Goal: Information Seeking & Learning: Find specific fact

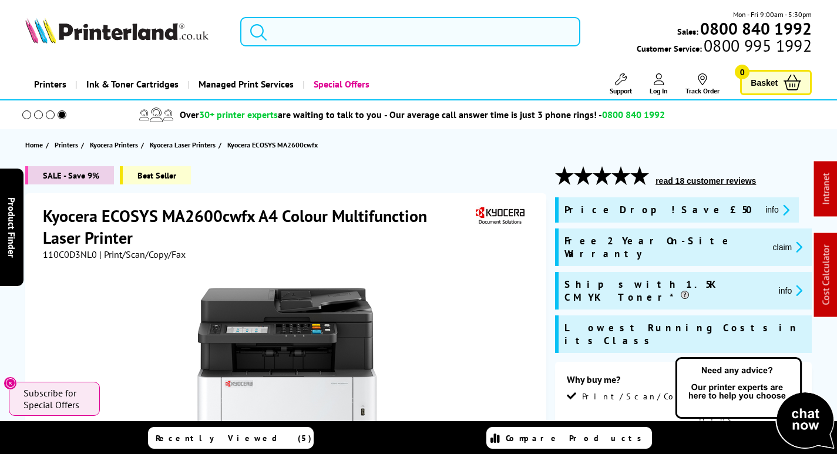
click at [330, 31] on input "search" at bounding box center [410, 31] width 340 height 29
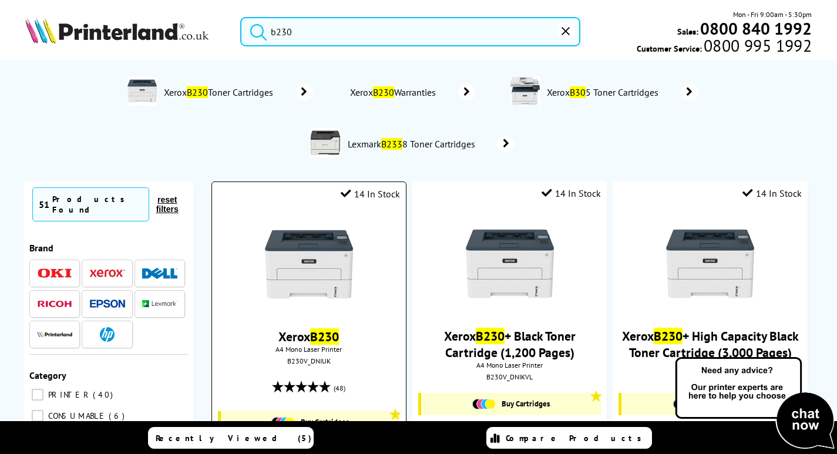
type input "b230"
click at [318, 241] on img at bounding box center [309, 264] width 88 height 88
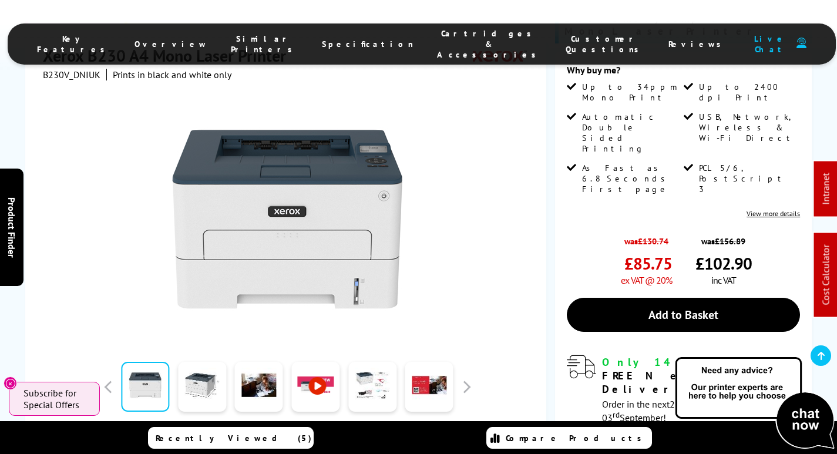
scroll to position [176, 0]
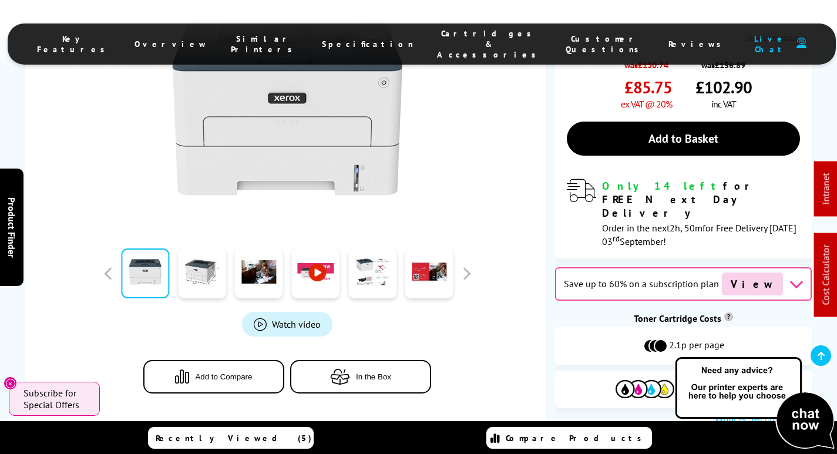
click at [437, 38] on span "Cartridges & Accessories" at bounding box center [489, 44] width 105 height 32
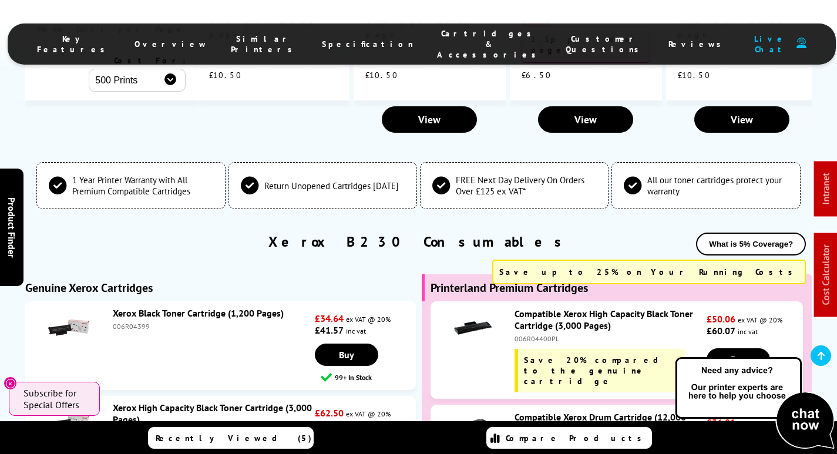
scroll to position [0, 0]
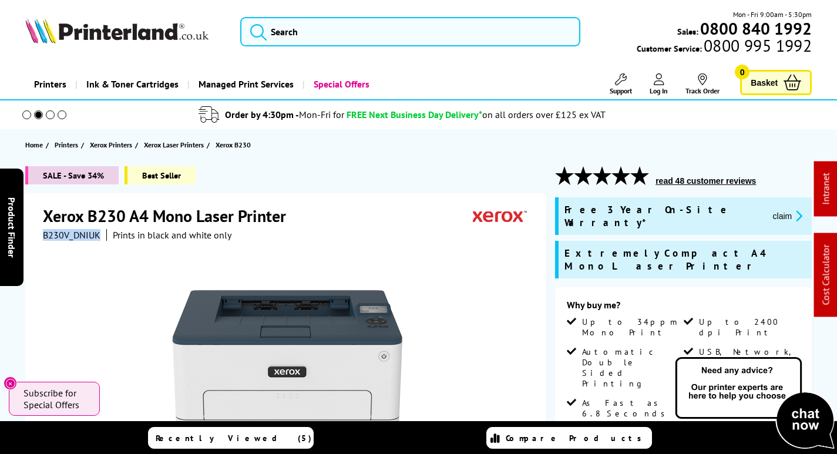
drag, startPoint x: 98, startPoint y: 234, endPoint x: 40, endPoint y: 238, distance: 58.3
click at [40, 238] on div "Xerox B230 A4 Mono Laser Printer B230V_DNIUK Prints in black and white only" at bounding box center [285, 446] width 521 height 506
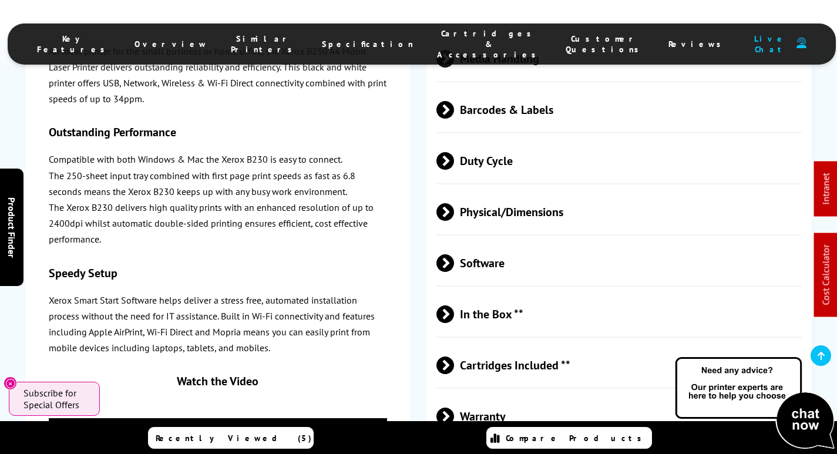
scroll to position [2820, 0]
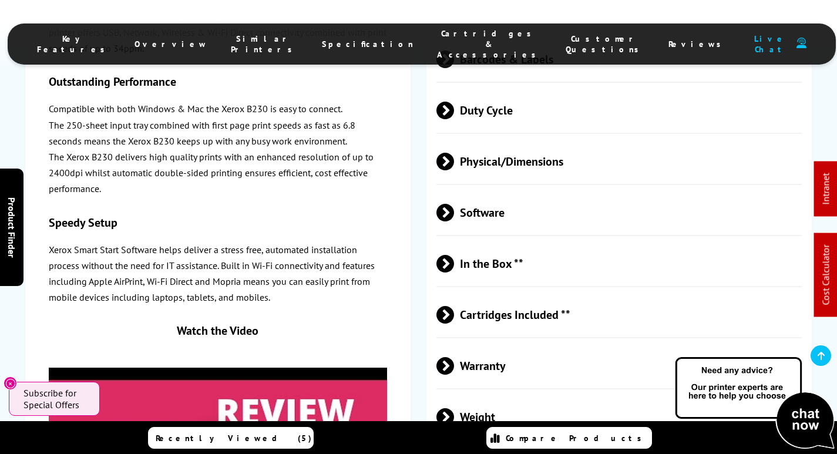
click at [554, 48] on li "Customer Questions" at bounding box center [605, 44] width 103 height 32
click at [510, 140] on span "Physical/Dimensions" at bounding box center [618, 162] width 365 height 44
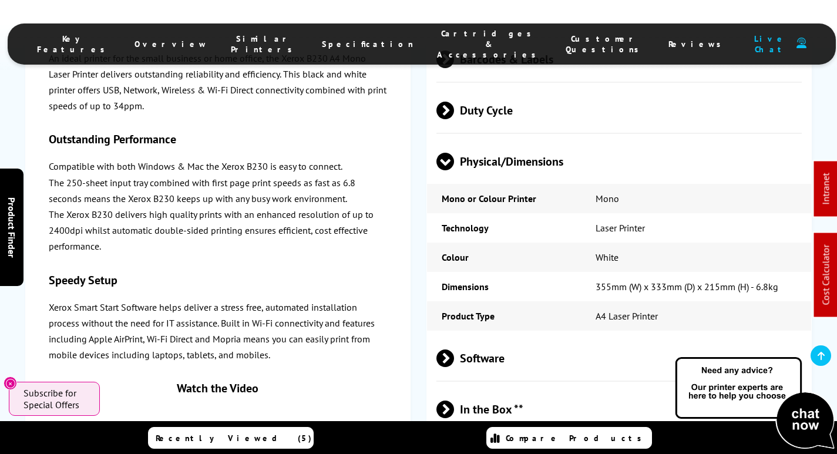
scroll to position [0, 0]
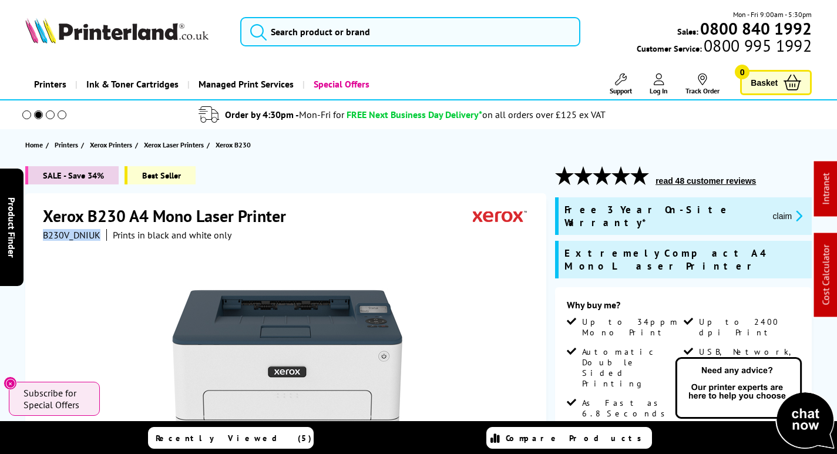
drag, startPoint x: 99, startPoint y: 235, endPoint x: 43, endPoint y: 233, distance: 55.9
click at [43, 233] on div "B230V_DNIUK Prints in black and white only" at bounding box center [137, 235] width 189 height 12
copy span "B230V_DNIUK"
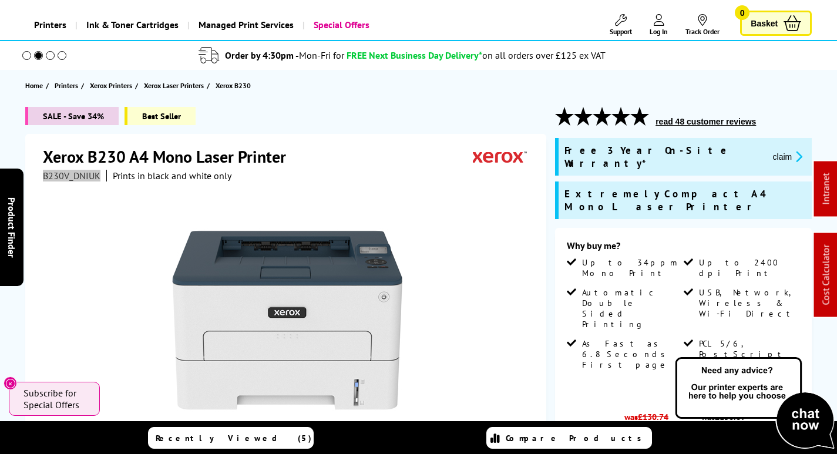
scroll to position [411, 0]
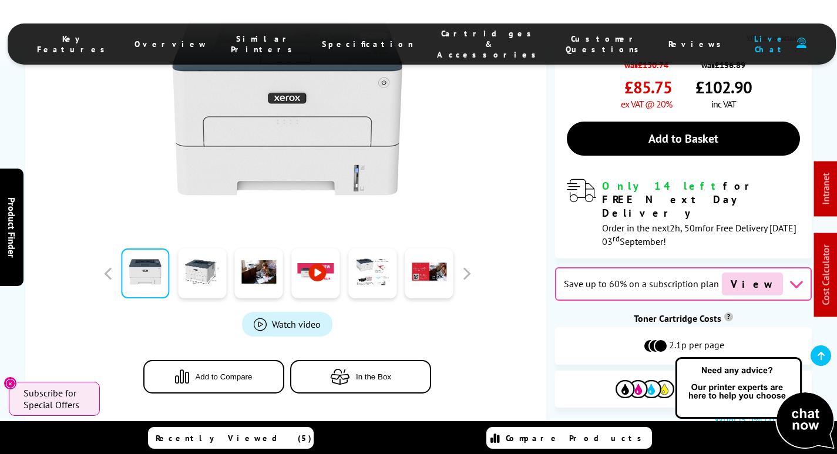
click at [432, 29] on li "Cartridges & Accessories" at bounding box center [489, 44] width 129 height 32
click at [437, 35] on span "Cartridges & Accessories" at bounding box center [489, 44] width 105 height 32
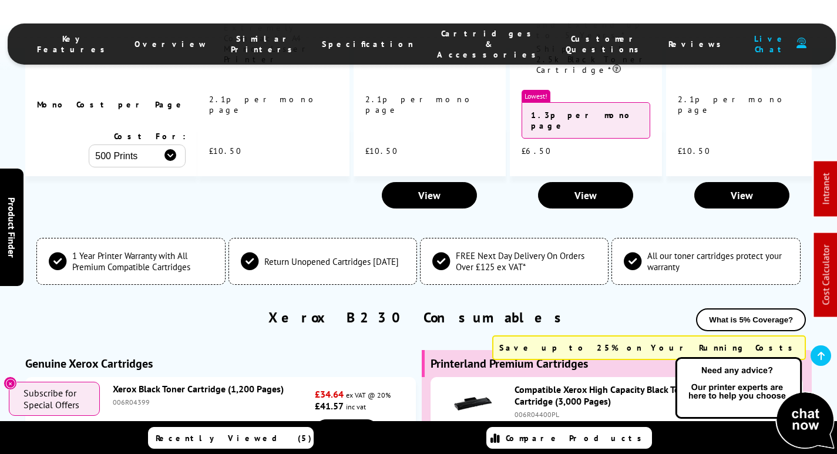
scroll to position [3827, 0]
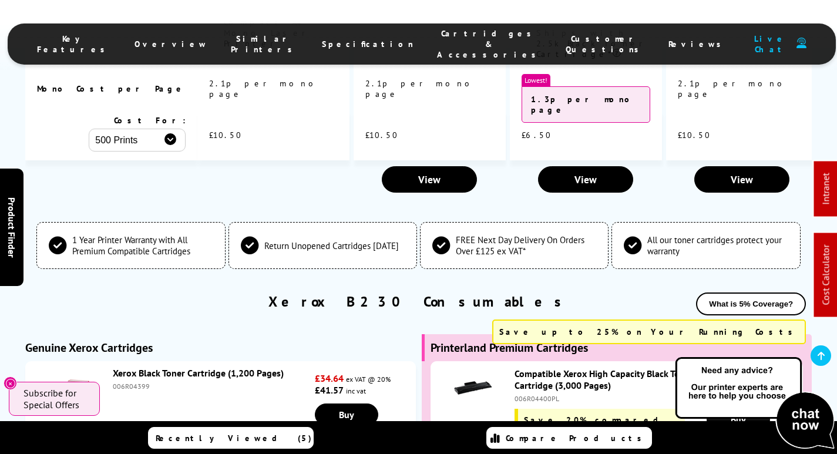
copy div "006R04400"
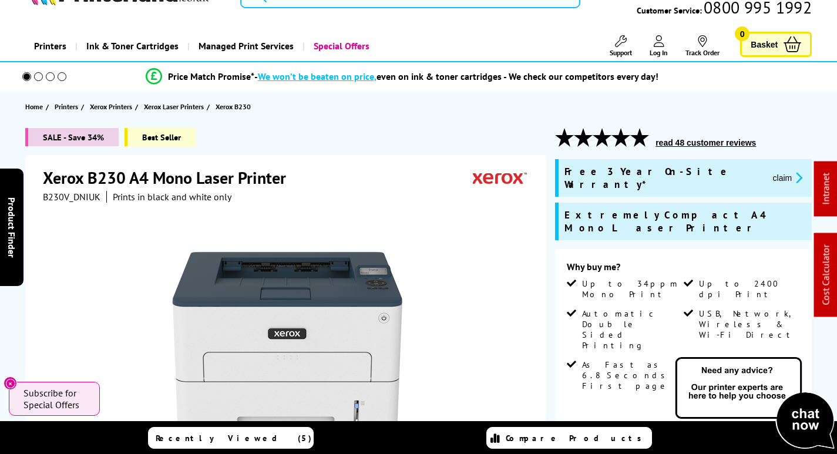
scroll to position [59, 0]
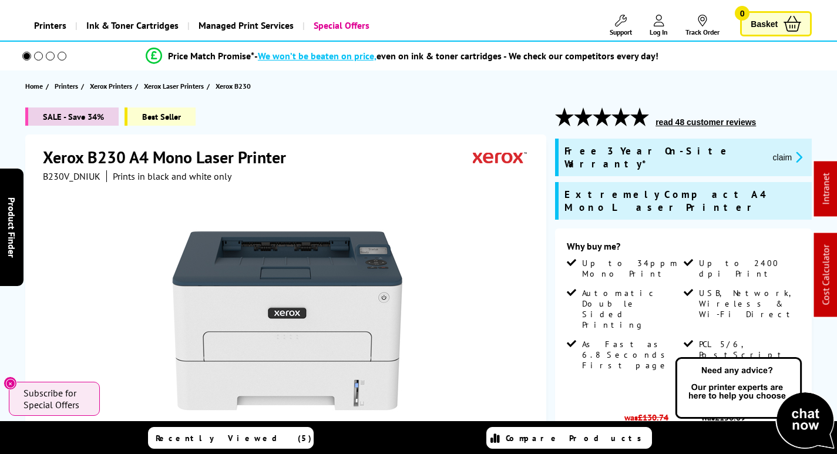
click at [792, 151] on icon "promo-description" at bounding box center [797, 157] width 11 height 12
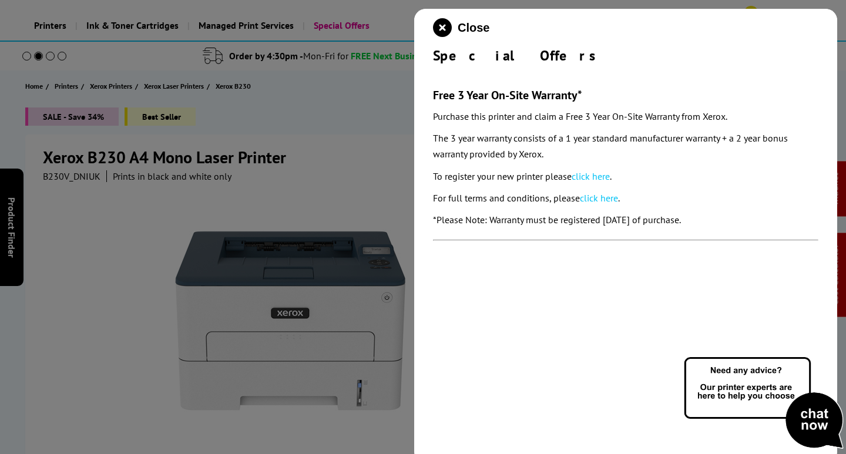
click at [600, 179] on link "click here" at bounding box center [591, 176] width 38 height 12
click at [434, 28] on icon "close modal" at bounding box center [442, 27] width 19 height 19
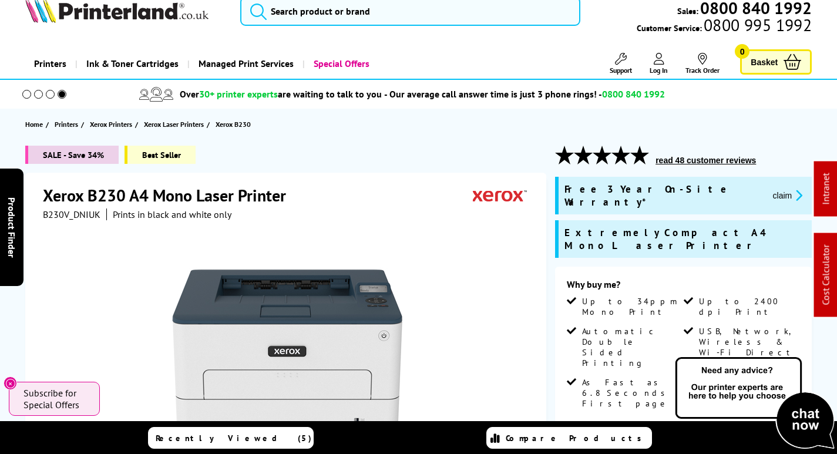
scroll to position [0, 0]
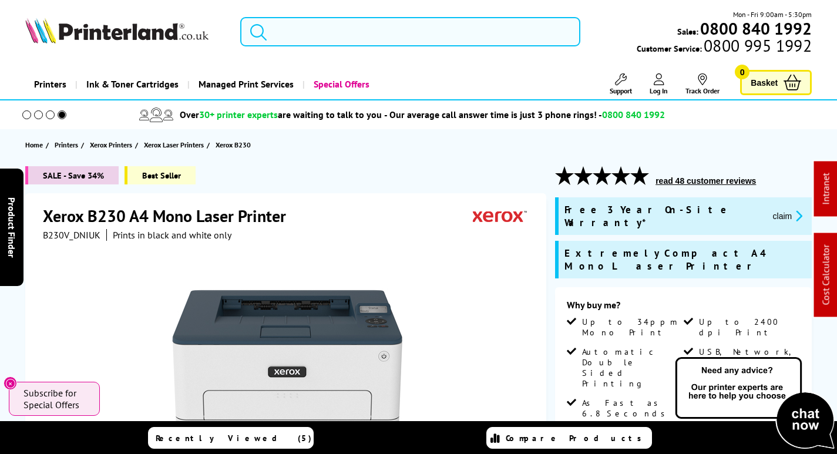
click at [385, 31] on input "search" at bounding box center [410, 31] width 340 height 29
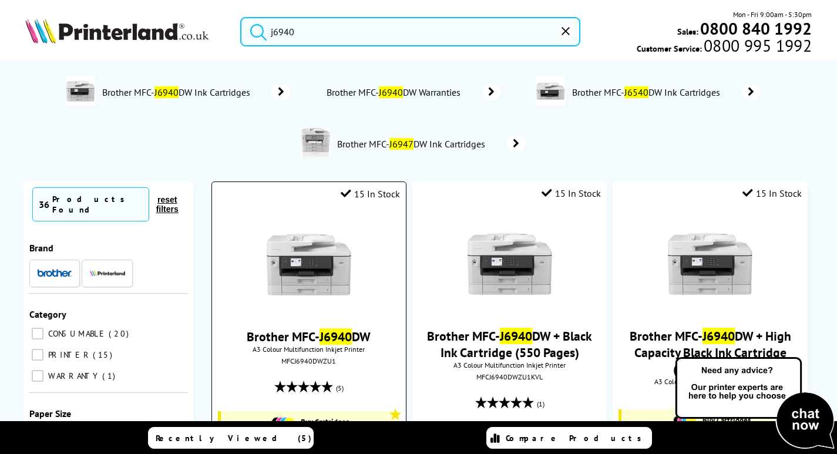
type input "j6940"
click at [318, 266] on img at bounding box center [309, 264] width 88 height 88
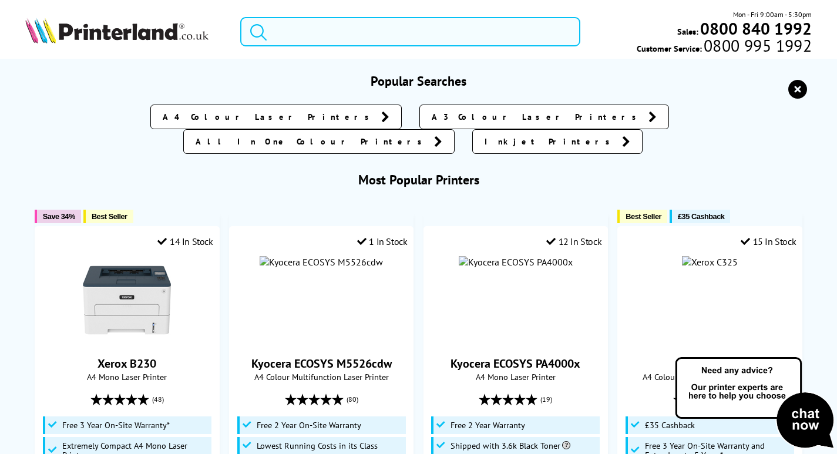
click at [330, 32] on input "search" at bounding box center [410, 31] width 340 height 29
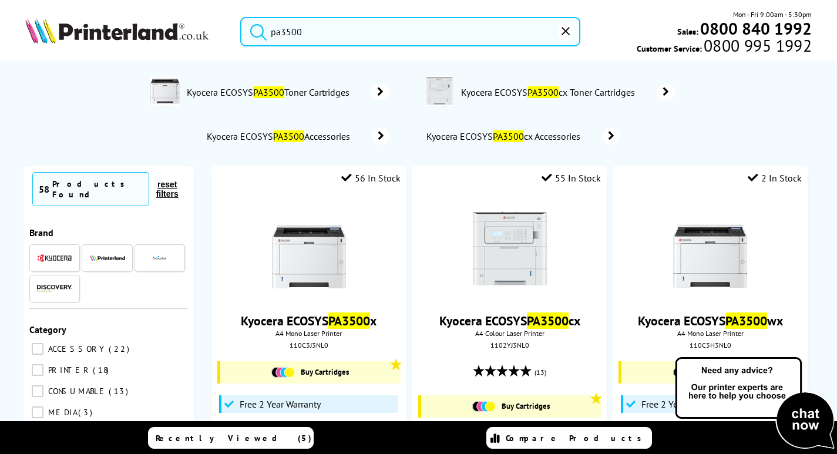
click at [347, 35] on input "pa3500" at bounding box center [410, 31] width 340 height 29
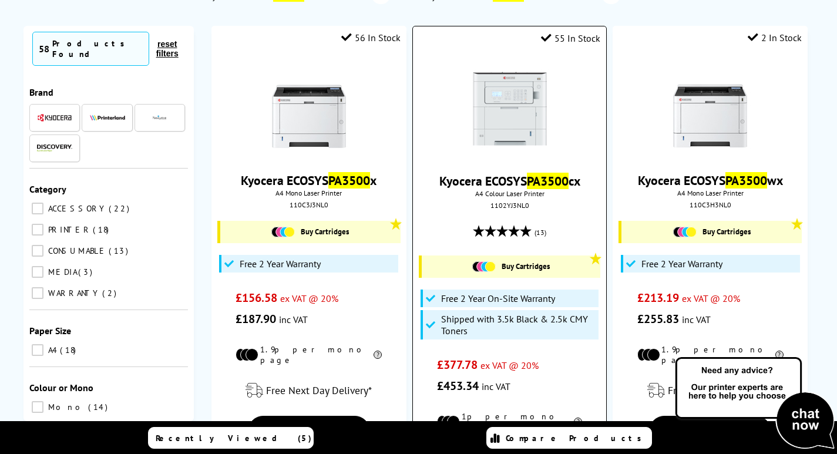
scroll to position [59, 0]
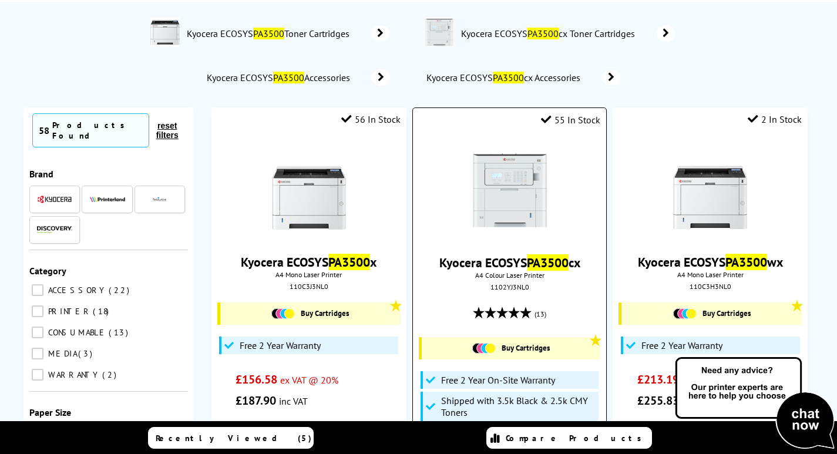
type input "pa3500"
click at [498, 177] on img at bounding box center [510, 190] width 88 height 88
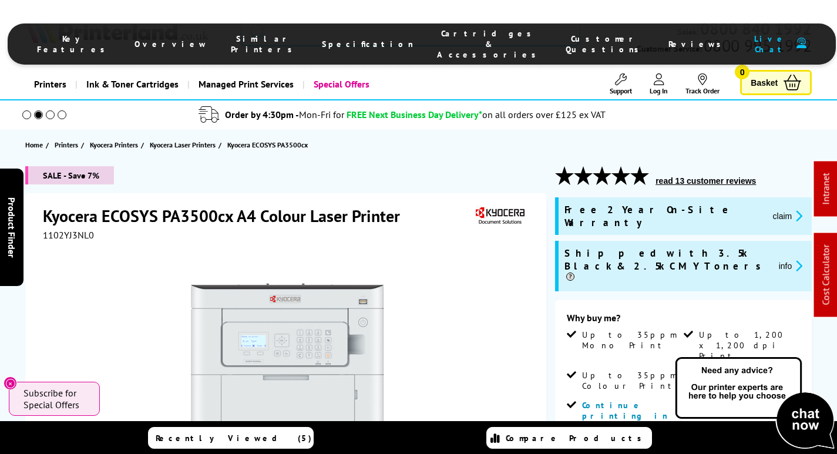
click at [357, 28] on input "search" at bounding box center [410, 31] width 340 height 29
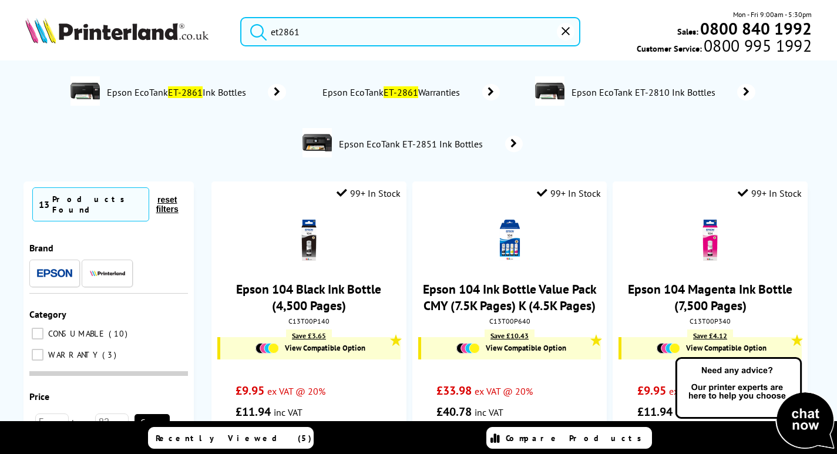
click at [0, 0] on li "Specification" at bounding box center [0, 0] width 0 height 0
click at [366, 33] on input "et2861" at bounding box center [410, 31] width 340 height 29
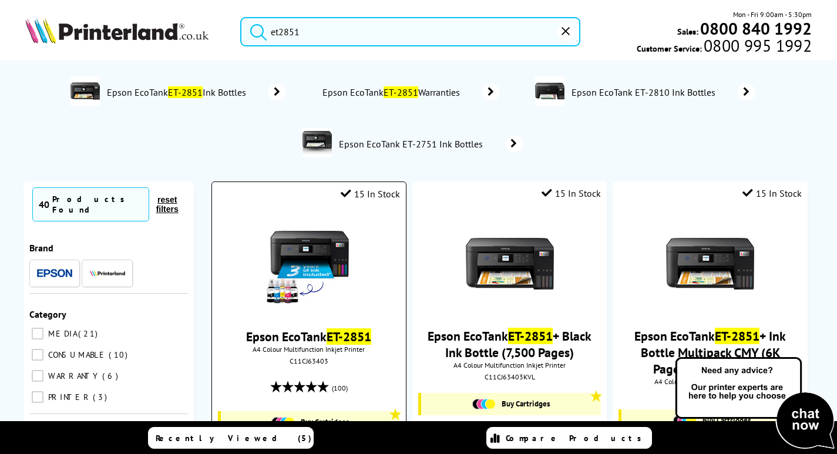
type input "et2851"
click at [348, 228] on img at bounding box center [309, 264] width 88 height 88
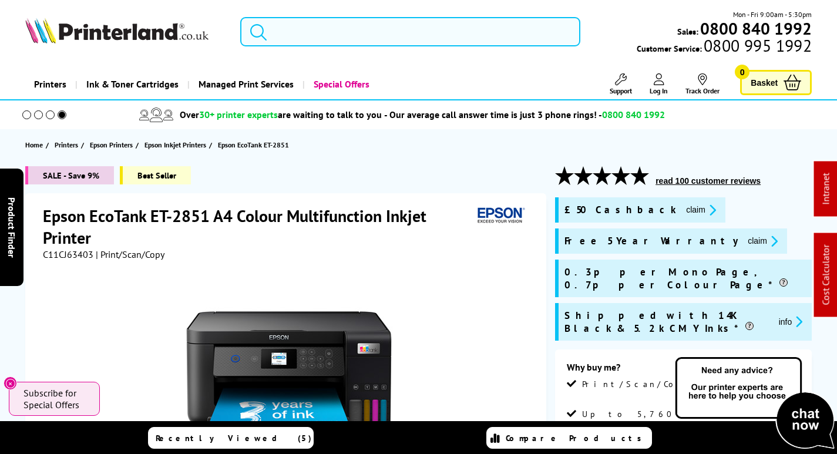
click at [335, 30] on input "search" at bounding box center [410, 31] width 340 height 29
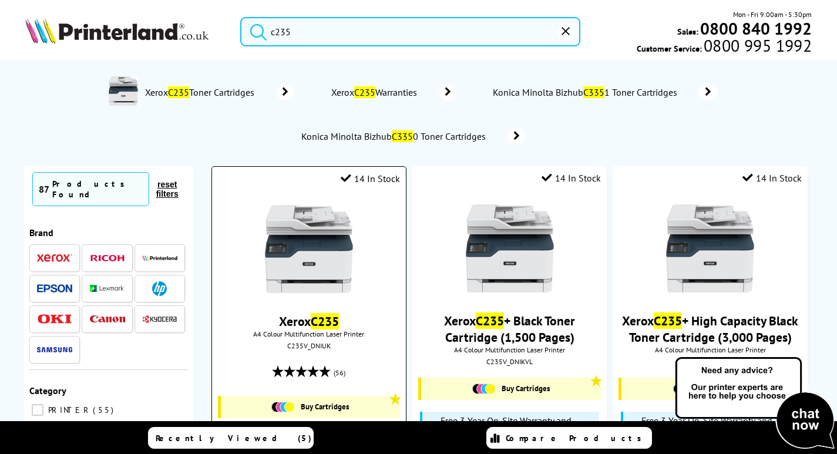
type input "c235"
click at [321, 239] on img at bounding box center [309, 249] width 88 height 88
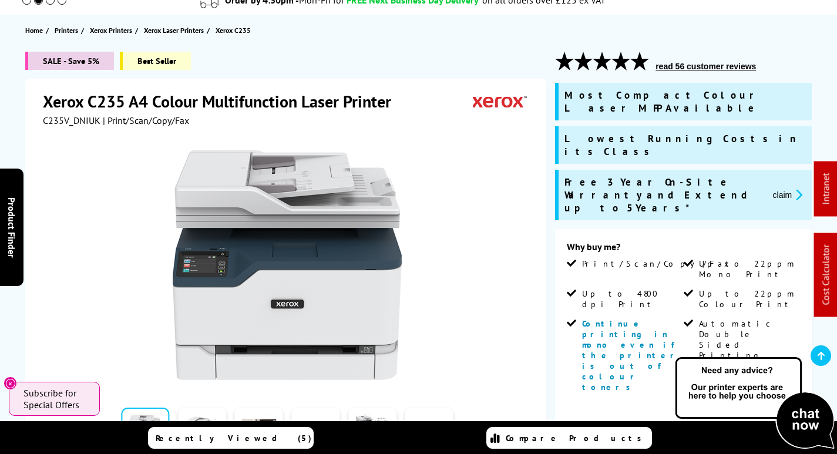
scroll to position [176, 0]
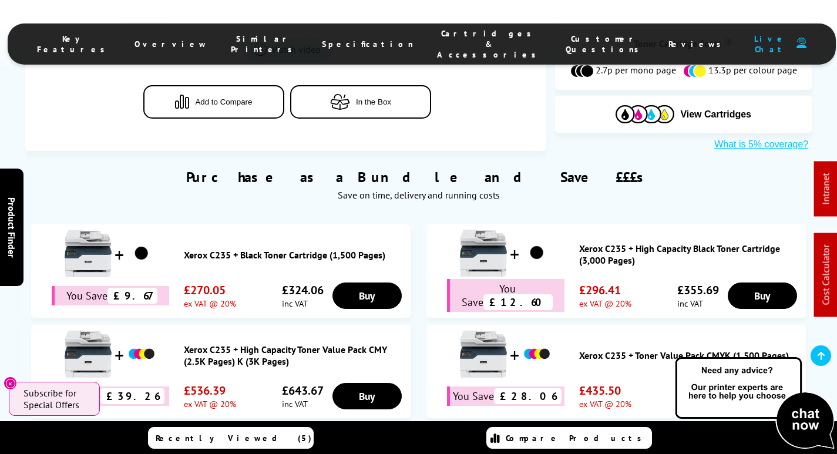
click at [450, 41] on span "Cartridges & Accessories" at bounding box center [489, 44] width 105 height 32
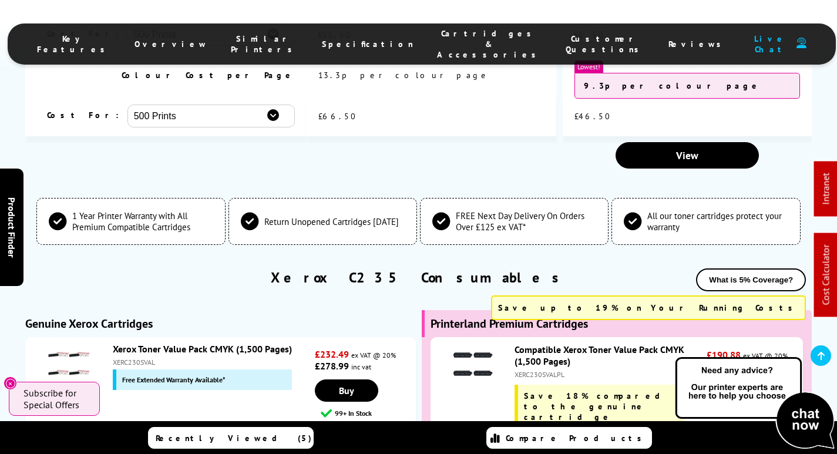
scroll to position [0, 0]
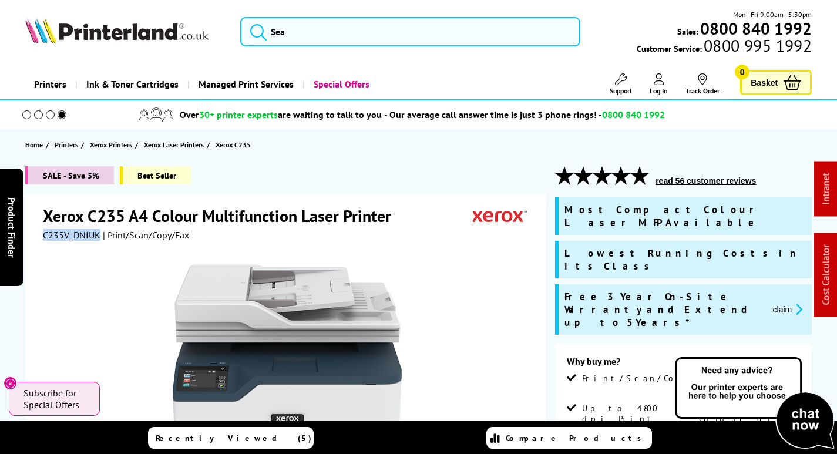
drag, startPoint x: 96, startPoint y: 235, endPoint x: 42, endPoint y: 233, distance: 54.1
click at [42, 233] on div "Xerox C235 A4 Colour Multifunction Laser Printer C235V_DNIUK | Print/Scan/Copy/…" at bounding box center [285, 446] width 521 height 506
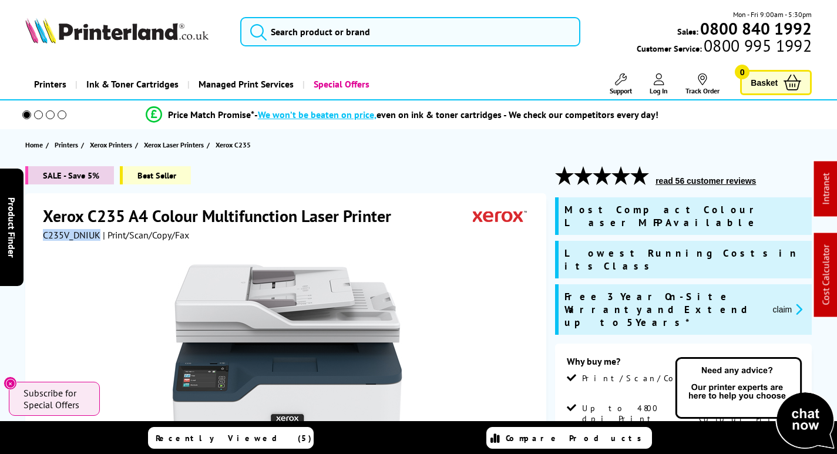
copy span "C235V_DNIUK"
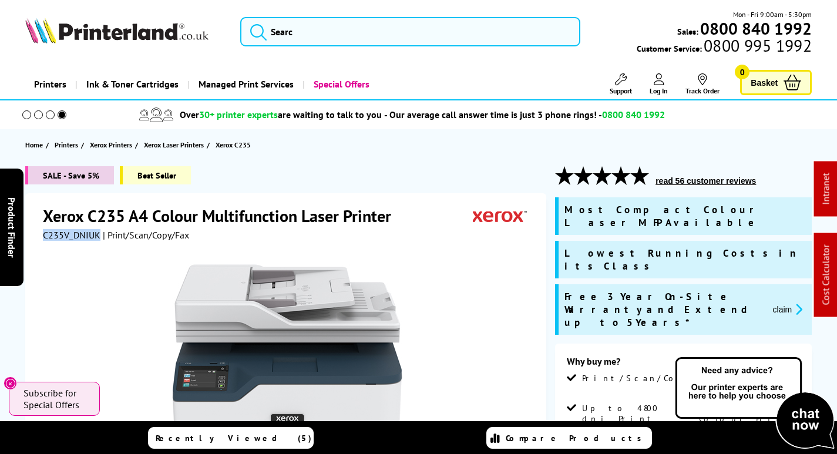
click at [781, 303] on button "claim" at bounding box center [788, 310] width 37 height 14
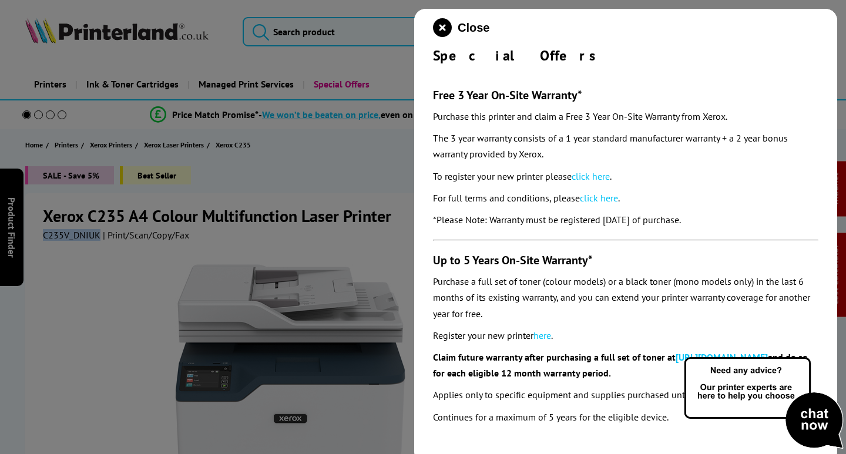
click at [601, 179] on link "click here" at bounding box center [591, 176] width 38 height 12
click at [441, 28] on icon "close modal" at bounding box center [442, 27] width 19 height 19
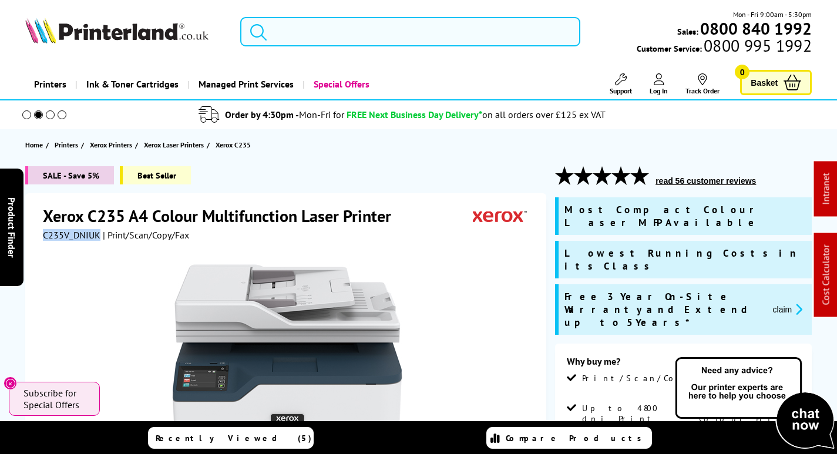
click at [312, 21] on input "search" at bounding box center [410, 31] width 340 height 29
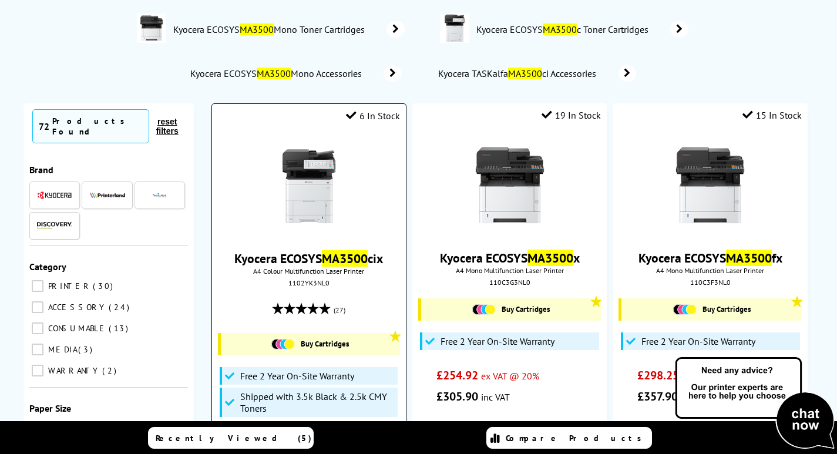
scroll to position [59, 0]
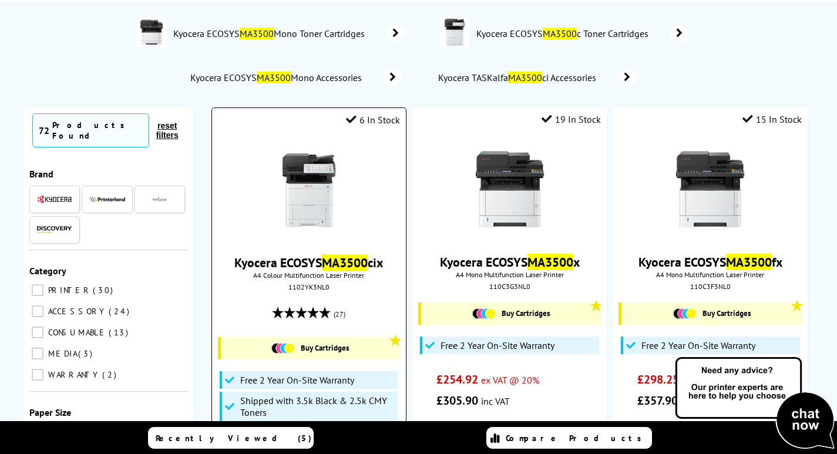
type input "ma3500"
click at [313, 183] on img at bounding box center [309, 190] width 88 height 88
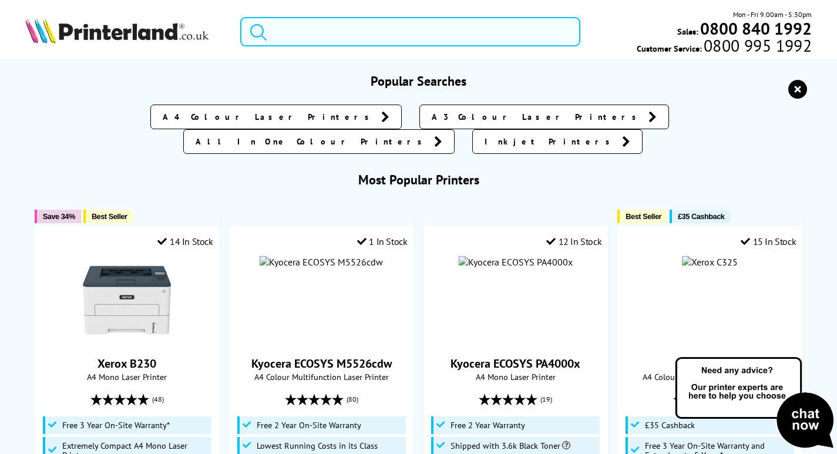
click at [282, 37] on input "search" at bounding box center [410, 31] width 340 height 29
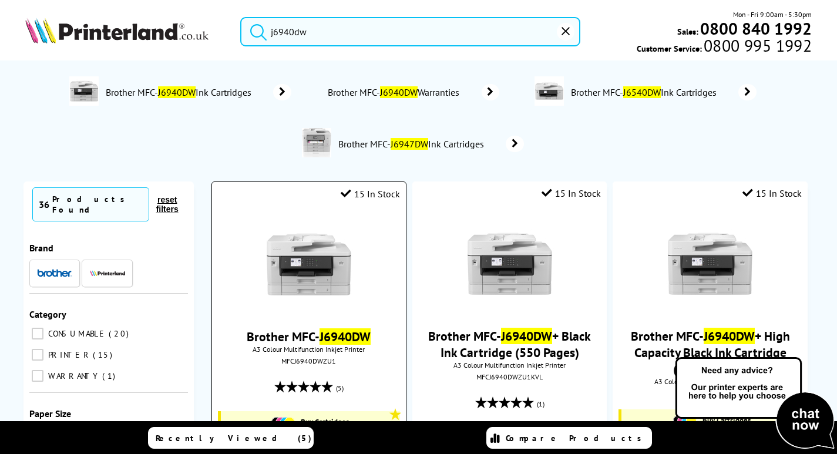
type input "j6940dw"
drag, startPoint x: 305, startPoint y: 271, endPoint x: 298, endPoint y: 274, distance: 7.9
click at [304, 271] on img at bounding box center [309, 264] width 88 height 88
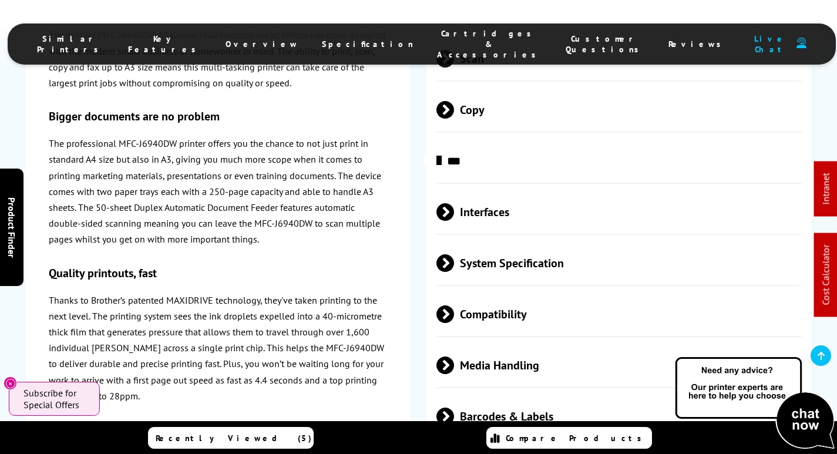
scroll to position [3280, 0]
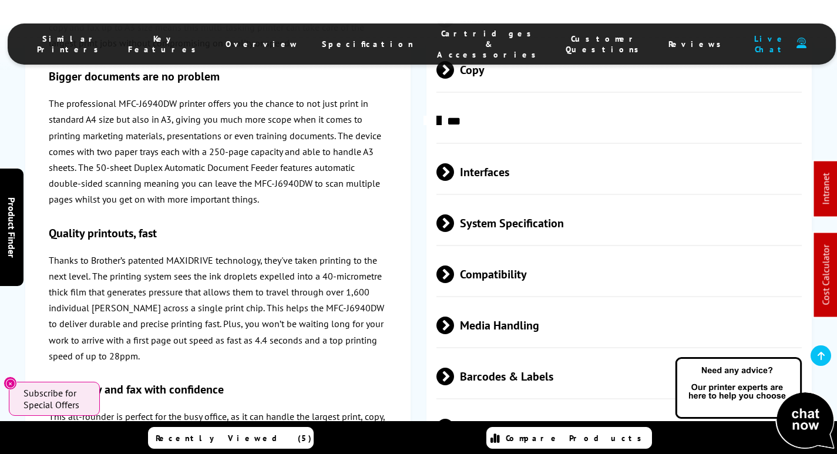
click at [520, 303] on span "Media Handling" at bounding box center [618, 325] width 365 height 44
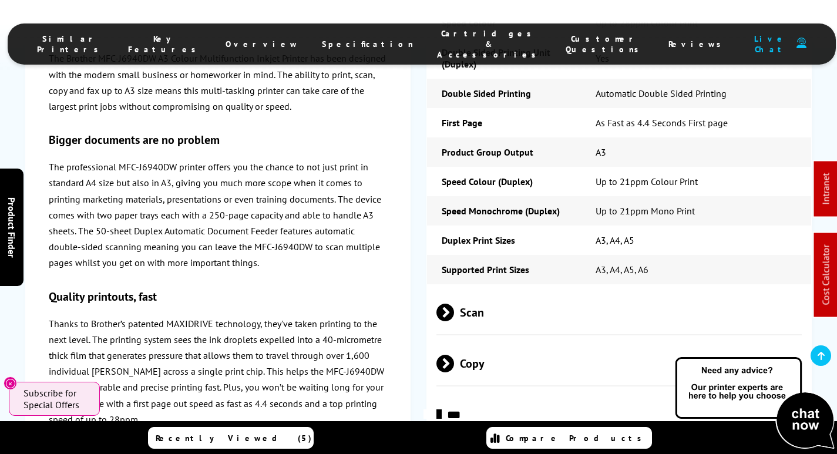
scroll to position [0, 0]
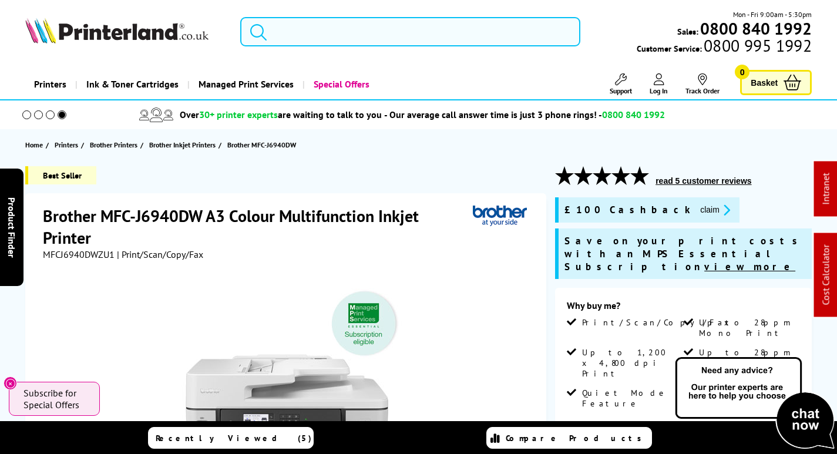
click at [368, 41] on input "search" at bounding box center [410, 31] width 340 height 29
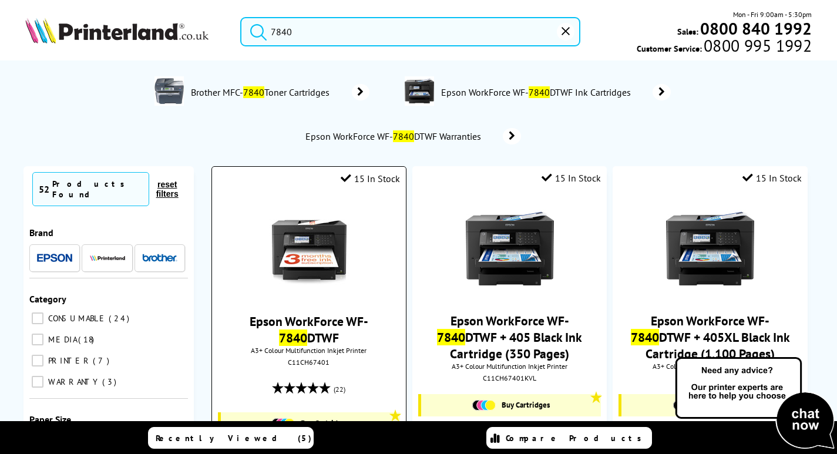
type input "7840"
click at [317, 244] on img at bounding box center [309, 249] width 88 height 88
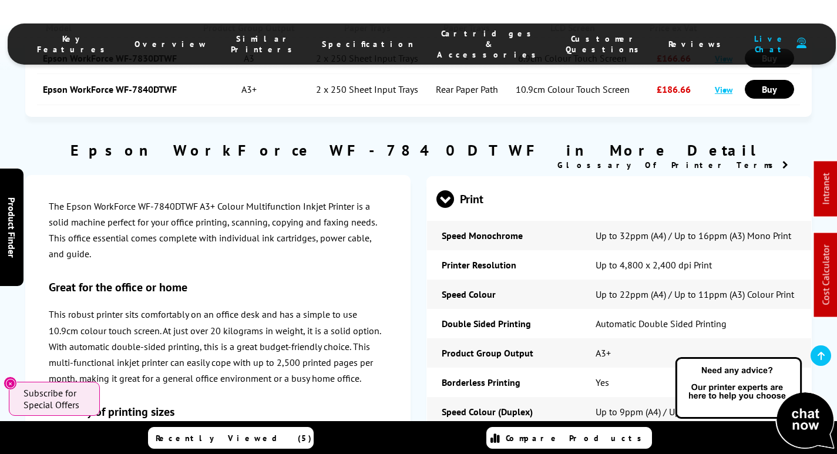
scroll to position [2371, 0]
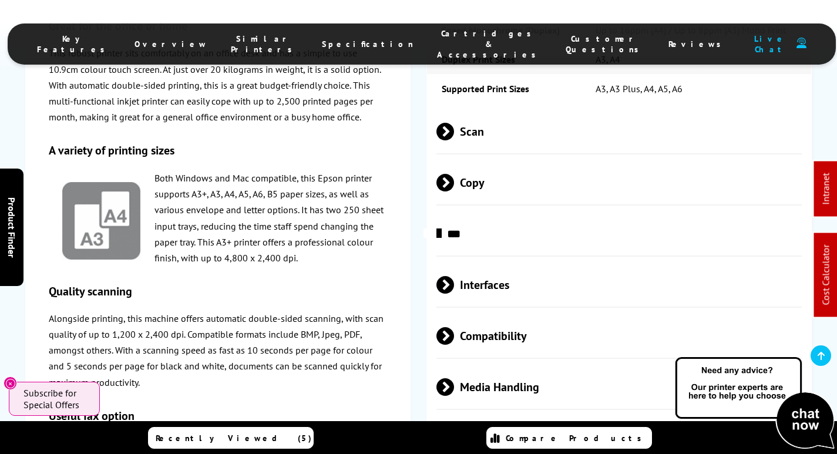
click at [526, 365] on span "Media Handling" at bounding box center [618, 387] width 365 height 44
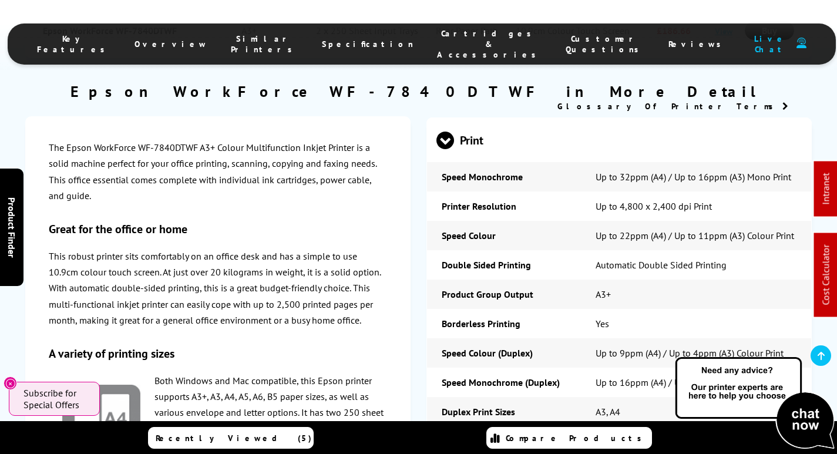
scroll to position [0, 0]
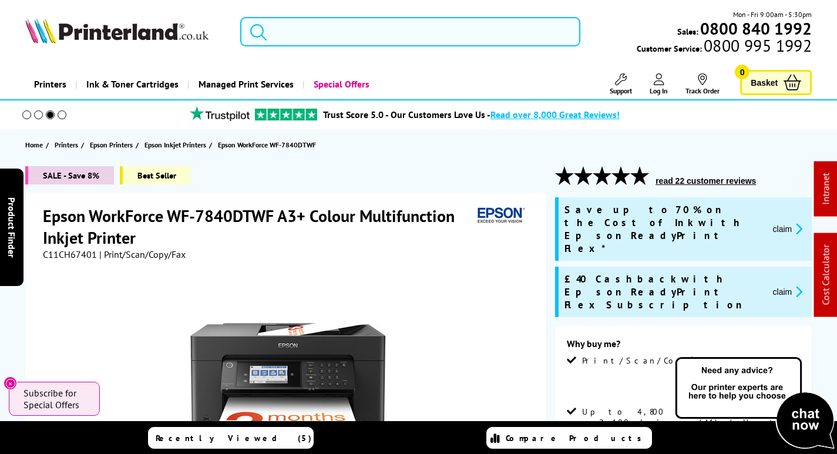
click at [406, 32] on input "search" at bounding box center [410, 31] width 340 height 29
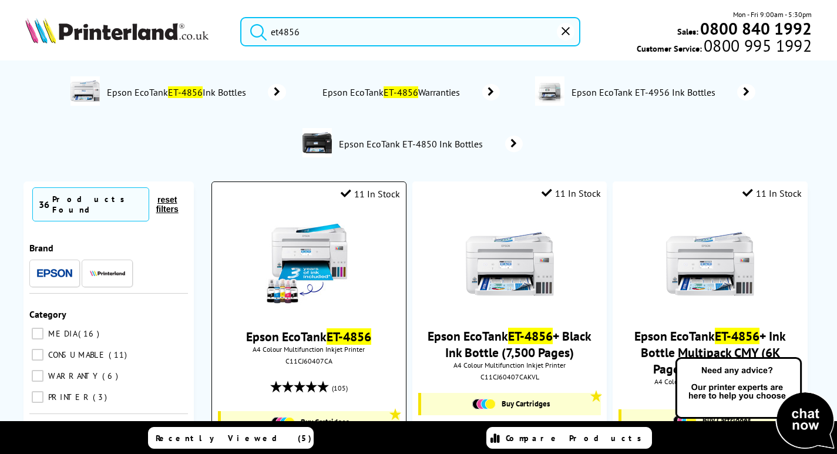
type input "et4856"
click at [318, 227] on img at bounding box center [309, 264] width 88 height 88
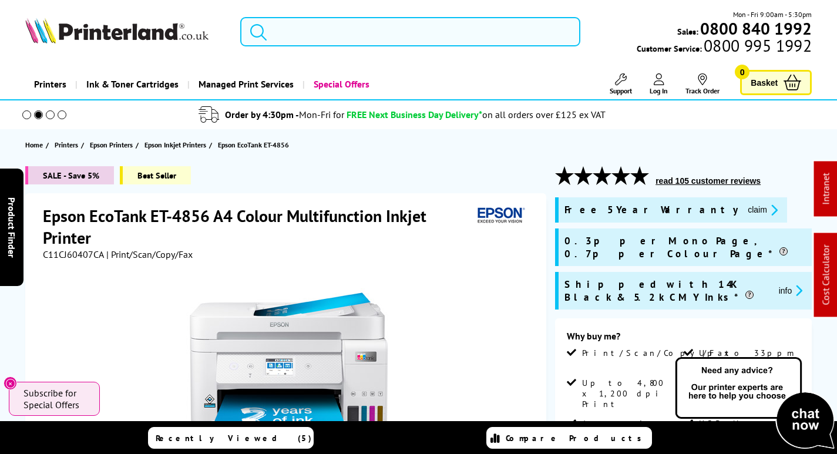
click at [313, 31] on input "search" at bounding box center [410, 31] width 340 height 29
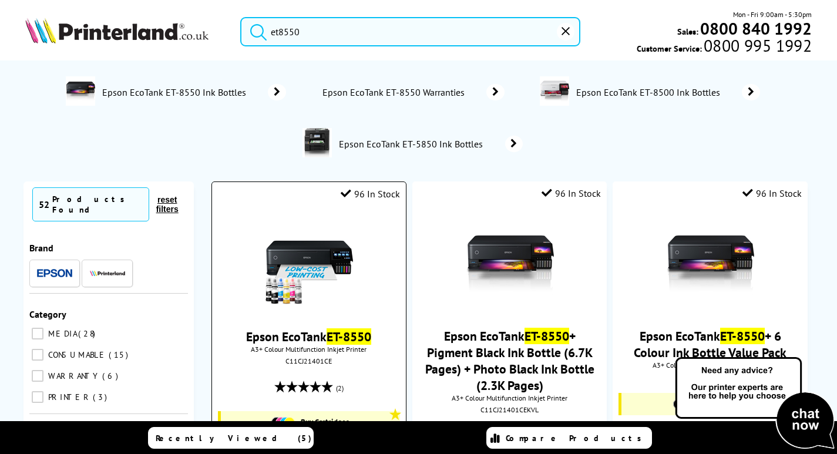
type input "et8550"
click at [337, 254] on img at bounding box center [309, 264] width 88 height 88
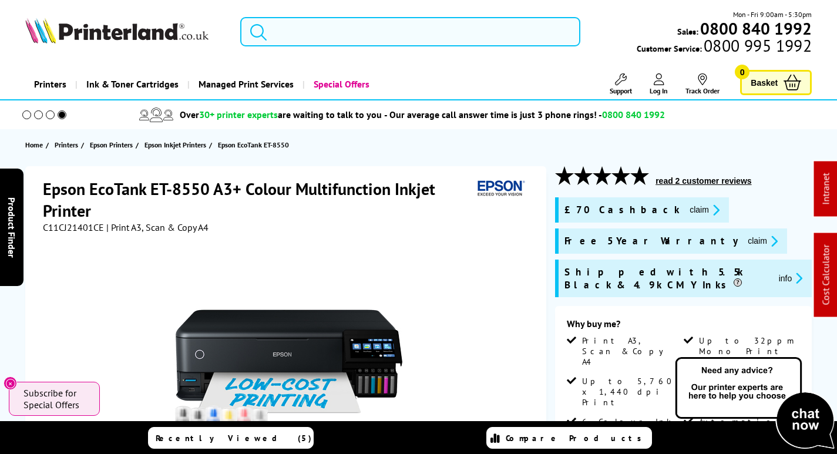
click at [318, 30] on input "search" at bounding box center [410, 31] width 340 height 29
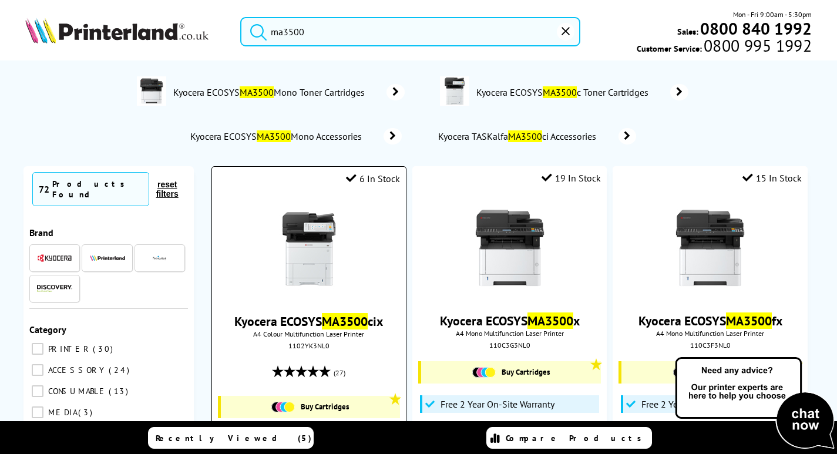
type input "ma3500"
click at [305, 264] on img at bounding box center [309, 249] width 88 height 88
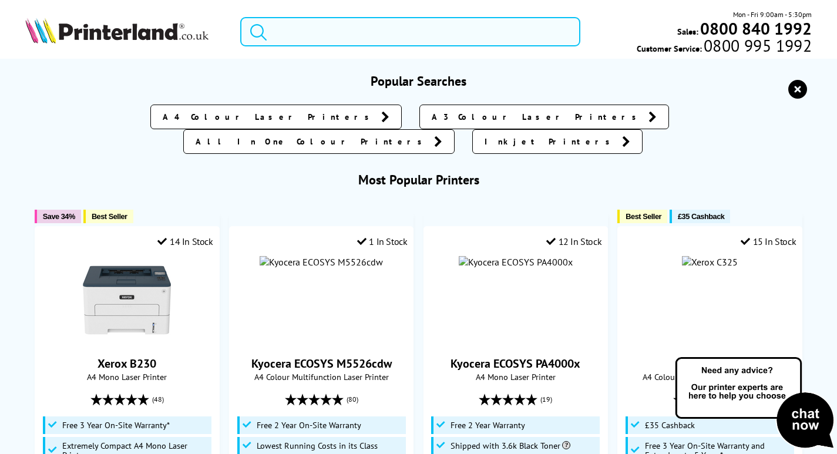
click at [297, 36] on input "search" at bounding box center [410, 31] width 340 height 29
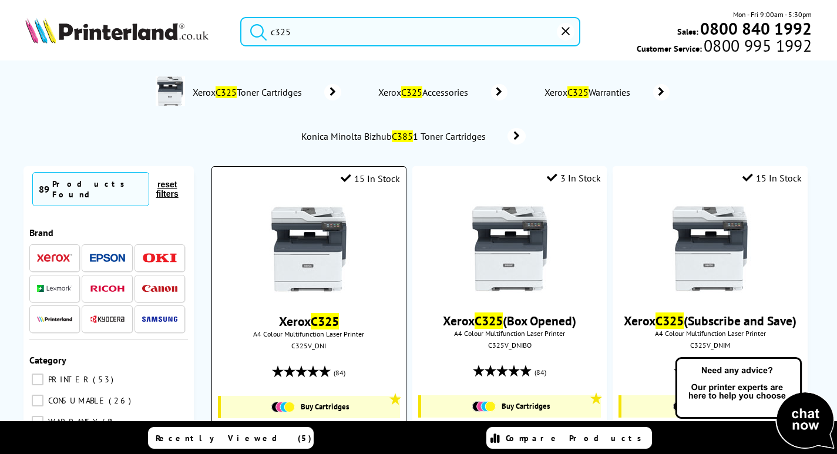
type input "c325"
click at [318, 226] on img at bounding box center [309, 249] width 88 height 88
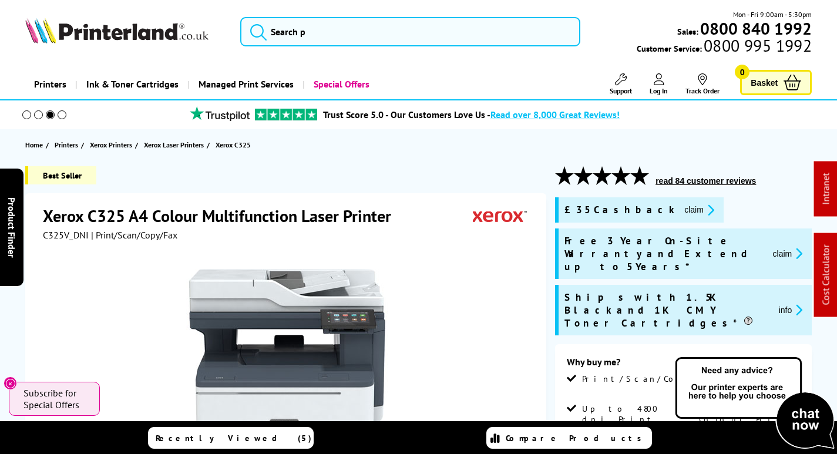
click at [620, 75] on icon at bounding box center [621, 79] width 12 height 12
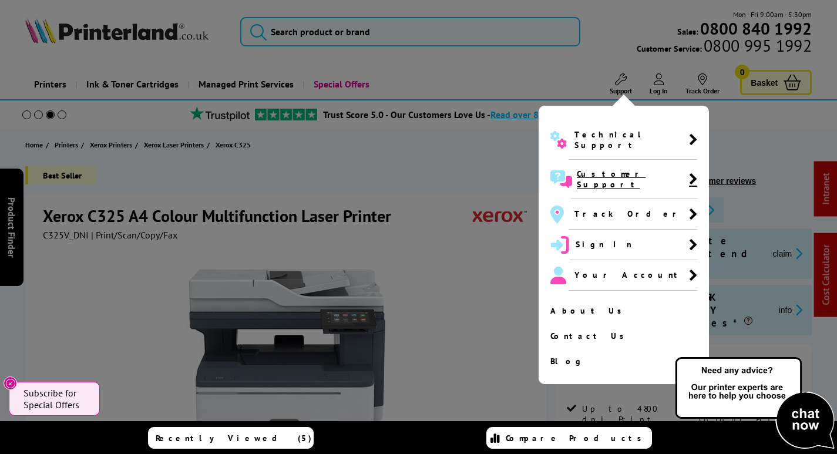
click at [600, 169] on span "Customer Support" at bounding box center [633, 179] width 112 height 21
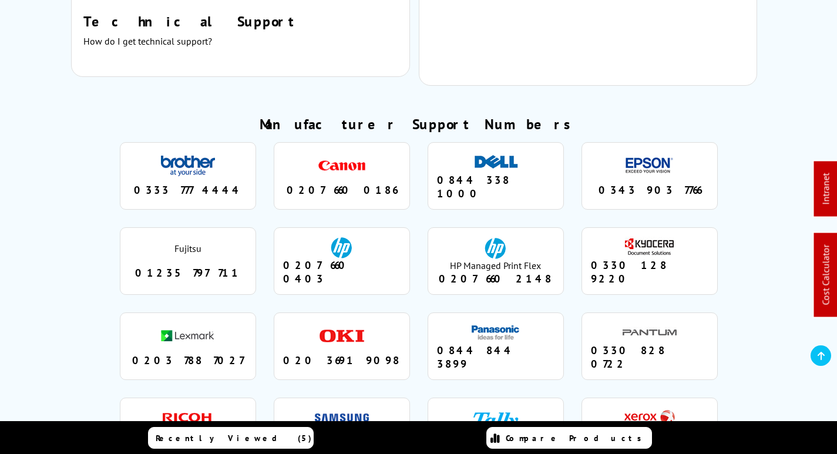
scroll to position [940, 0]
